Goal: Check status: Check status

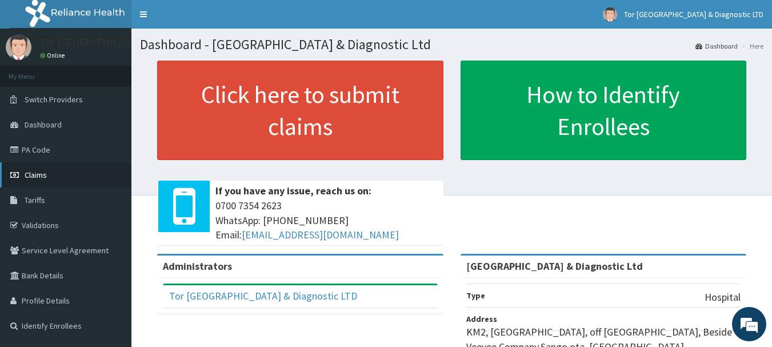
click at [45, 182] on link "Claims" at bounding box center [65, 174] width 131 height 25
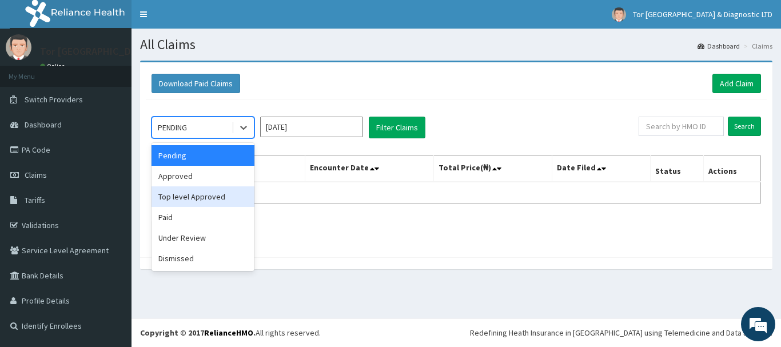
click at [199, 205] on div "Top level Approved" at bounding box center [203, 196] width 103 height 21
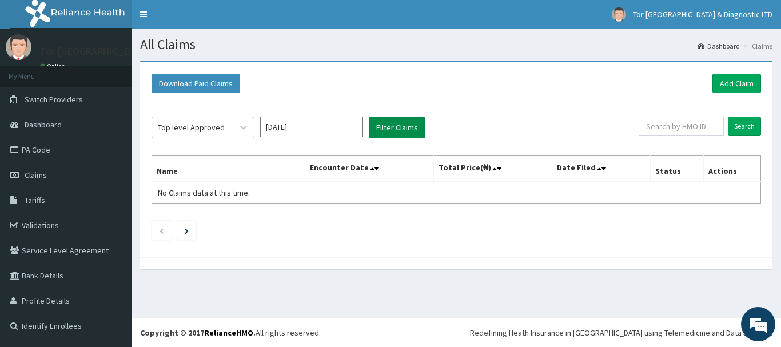
click at [396, 132] on button "Filter Claims" at bounding box center [397, 128] width 57 height 22
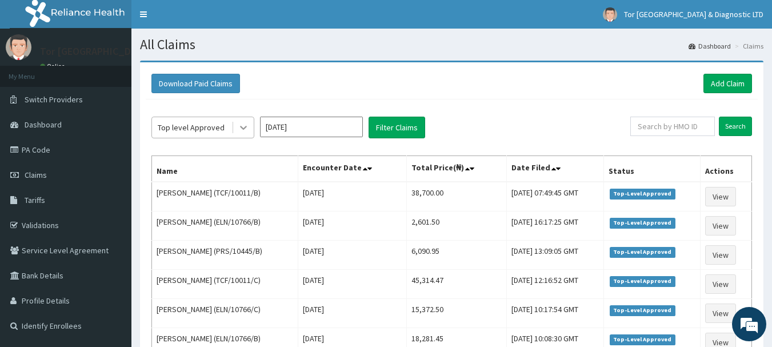
click at [240, 127] on icon at bounding box center [243, 127] width 11 height 11
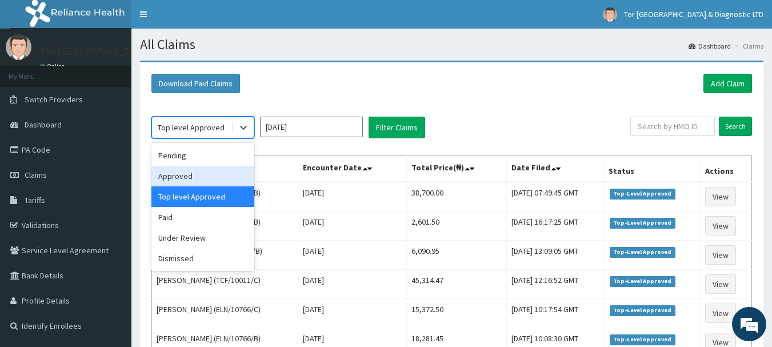
click at [189, 173] on div "Approved" at bounding box center [203, 176] width 103 height 21
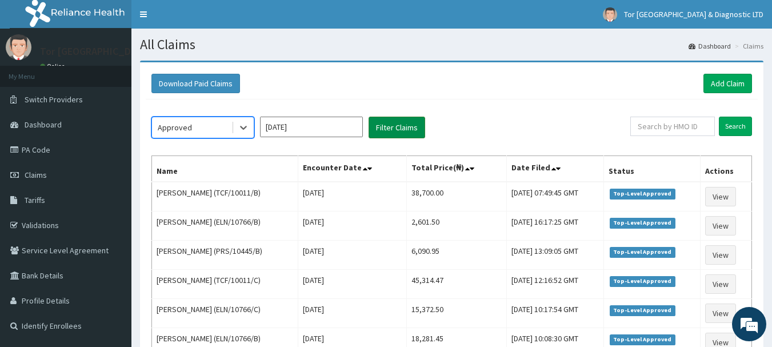
click at [384, 131] on button "Filter Claims" at bounding box center [397, 128] width 57 height 22
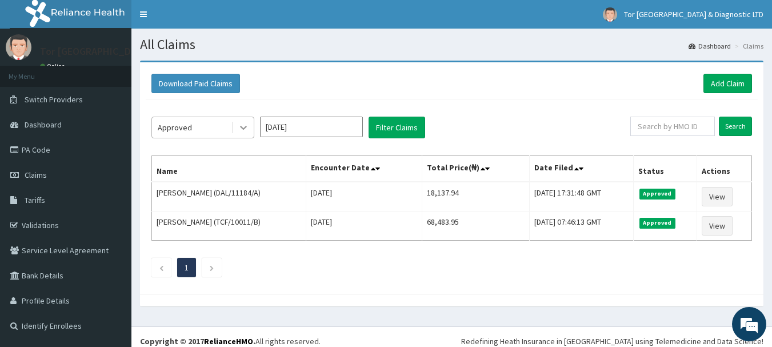
click at [241, 130] on icon at bounding box center [243, 127] width 11 height 11
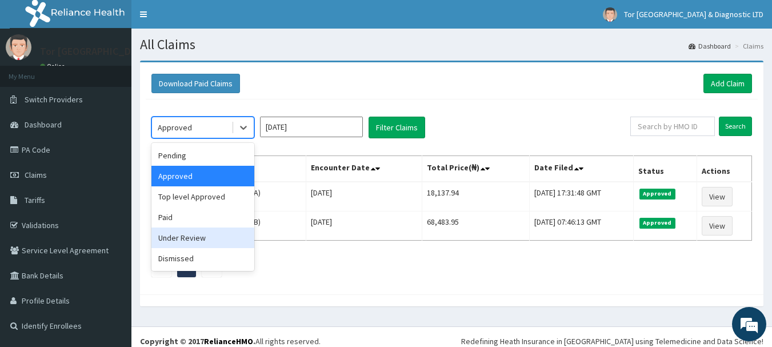
click at [206, 233] on div "Under Review" at bounding box center [203, 238] width 103 height 21
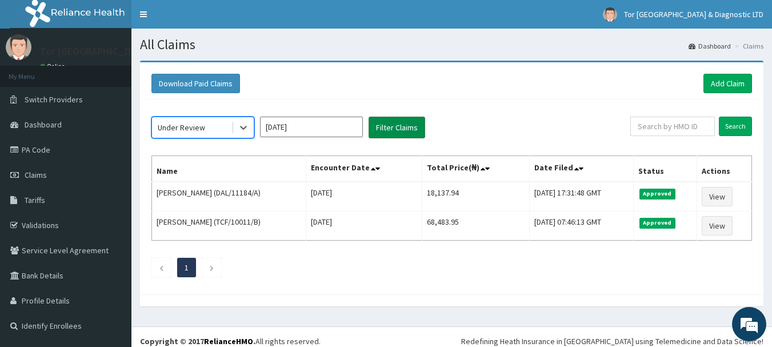
click at [397, 128] on button "Filter Claims" at bounding box center [397, 128] width 57 height 22
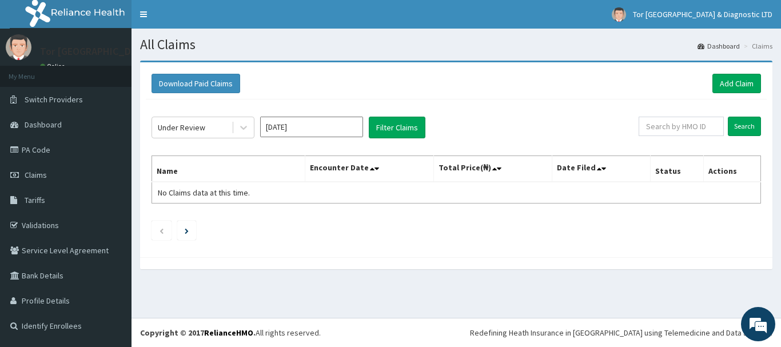
click at [338, 124] on input "[DATE]" at bounding box center [311, 127] width 103 height 21
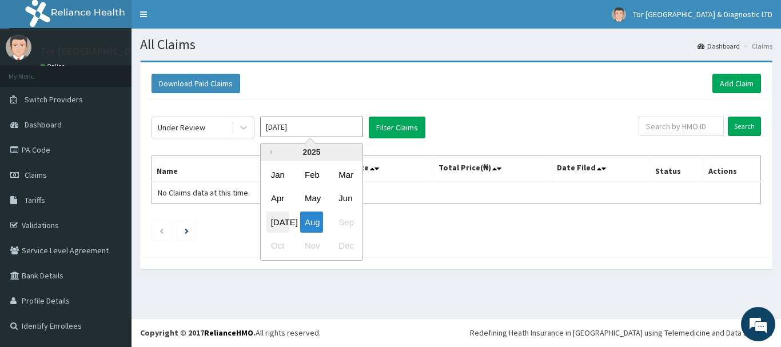
click at [280, 216] on div "[DATE]" at bounding box center [277, 222] width 23 height 21
type input "[DATE]"
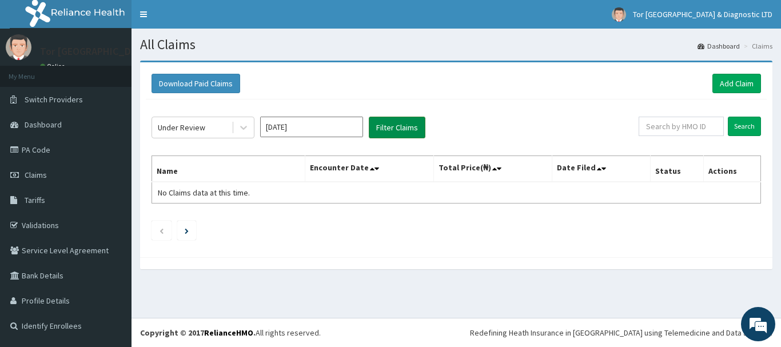
click at [402, 130] on button "Filter Claims" at bounding box center [397, 128] width 57 height 22
click at [401, 129] on button "Filter Claims" at bounding box center [397, 128] width 57 height 22
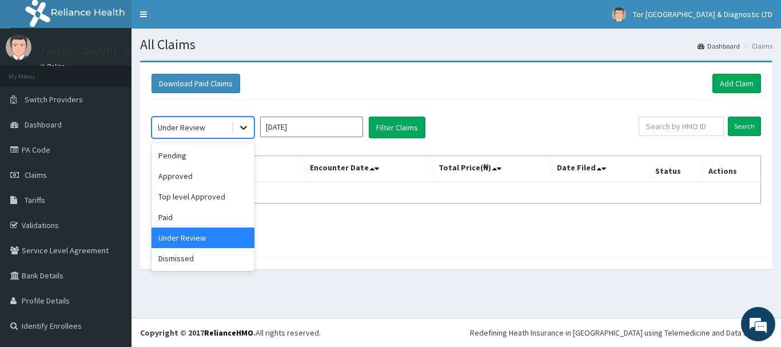
click at [248, 127] on icon at bounding box center [243, 127] width 11 height 11
click at [189, 176] on div "Approved" at bounding box center [203, 176] width 103 height 21
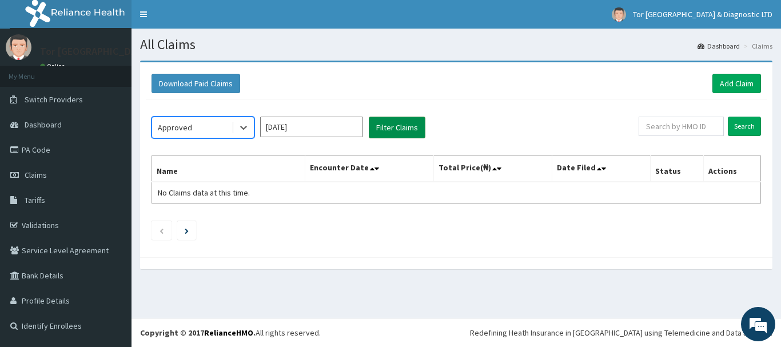
click at [393, 127] on button "Filter Claims" at bounding box center [397, 128] width 57 height 22
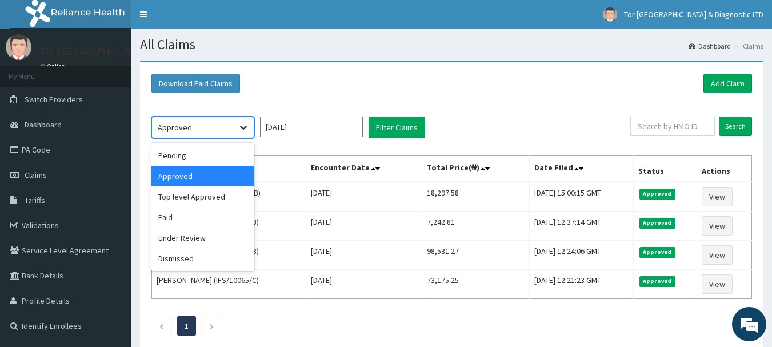
click at [250, 123] on div at bounding box center [243, 127] width 21 height 21
click at [200, 194] on div "Top level Approved" at bounding box center [203, 196] width 103 height 21
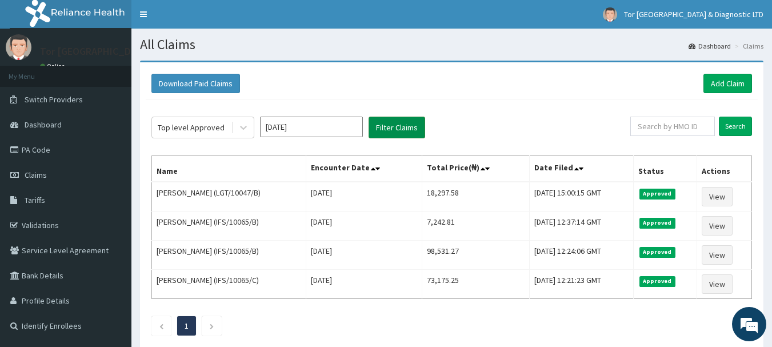
click at [381, 130] on button "Filter Claims" at bounding box center [397, 128] width 57 height 22
